Goal: Transaction & Acquisition: Purchase product/service

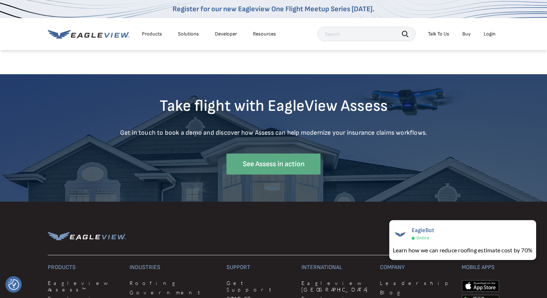
scroll to position [2694, 0]
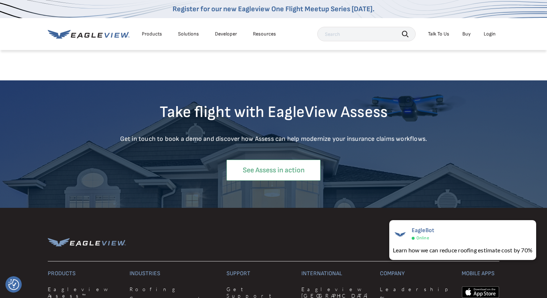
click at [274, 175] on link "See Assess in action" at bounding box center [274, 170] width 94 height 21
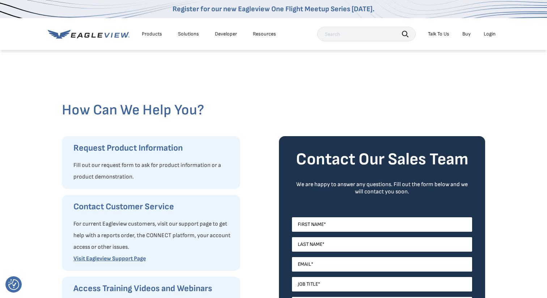
click at [469, 35] on link "Buy" at bounding box center [466, 34] width 8 height 7
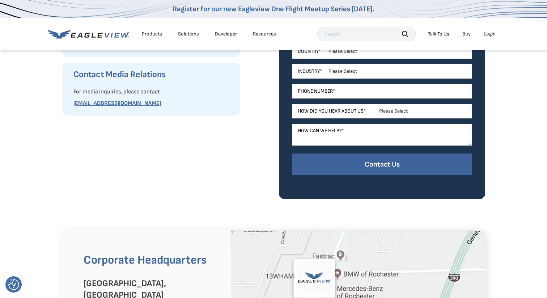
scroll to position [273, 0]
